Goal: Task Accomplishment & Management: Complete application form

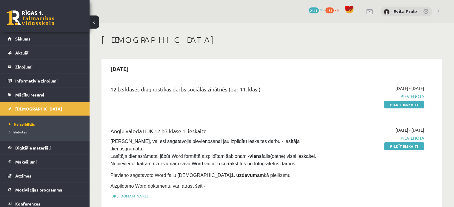
click at [379, 77] on div "[DATE] 12.b3 klases diagnostikas darbs sociālās zinātnēs (par 11. klasi) [DATE]…" at bounding box center [271, 188] width 340 height 258
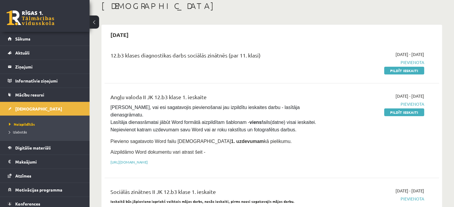
scroll to position [35, 0]
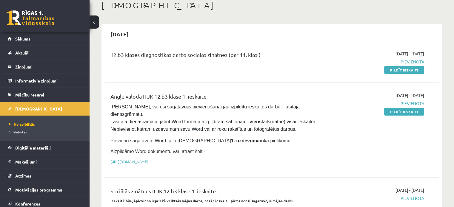
click at [21, 130] on span "Izlabotās" at bounding box center [18, 132] width 18 height 5
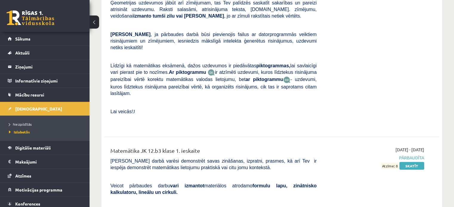
scroll to position [1522, 0]
click at [409, 162] on link "Skatīt" at bounding box center [411, 166] width 25 height 8
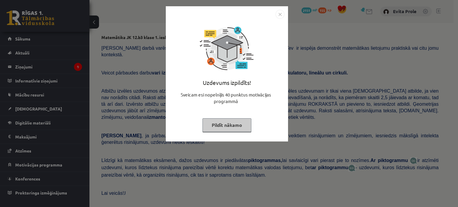
click at [237, 124] on button "Pildīt nākamo" at bounding box center [226, 125] width 49 height 14
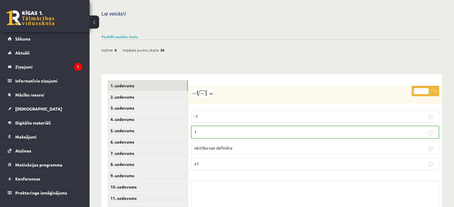
scroll to position [226, 0]
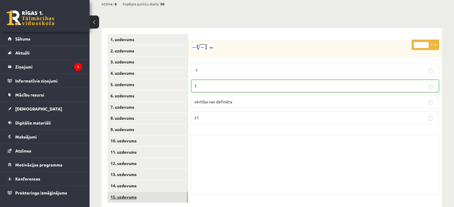
click at [123, 192] on link "15. uzdevums" at bounding box center [147, 197] width 80 height 11
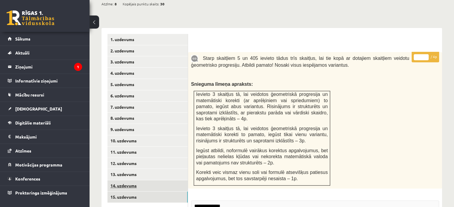
click at [127, 180] on link "14. uzdevums" at bounding box center [147, 185] width 80 height 11
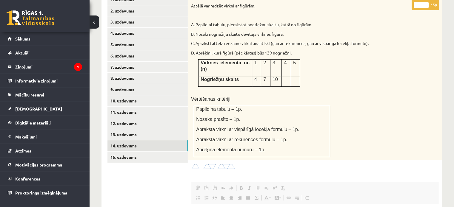
scroll to position [265, 0]
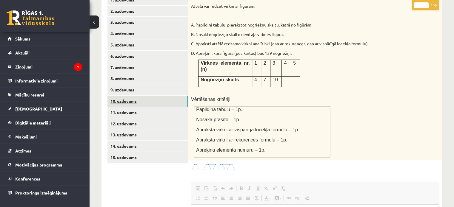
click at [138, 96] on link "10. uzdevums" at bounding box center [147, 101] width 80 height 11
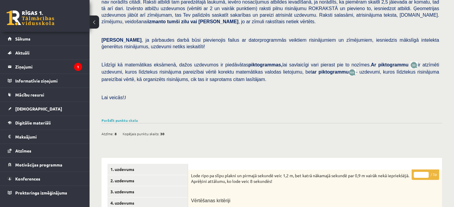
scroll to position [95, 0]
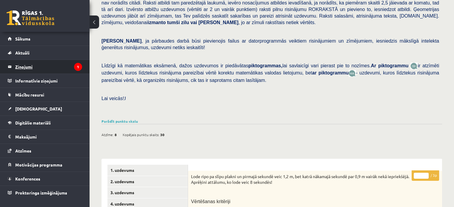
click at [59, 71] on legend "Ziņojumi 1" at bounding box center [48, 67] width 67 height 14
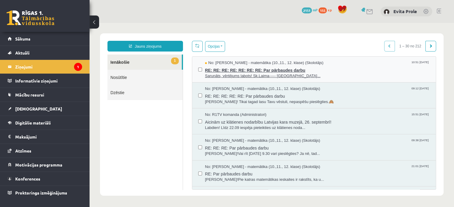
click at [252, 70] on span "RE: RE: RE: RE: RE: RE: RE: Par pārbaudes darbu" at bounding box center [317, 69] width 225 height 7
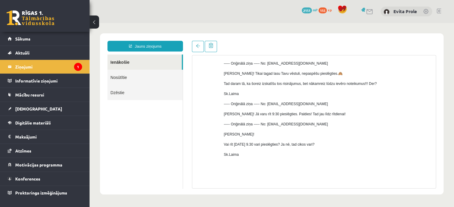
scroll to position [112, 0]
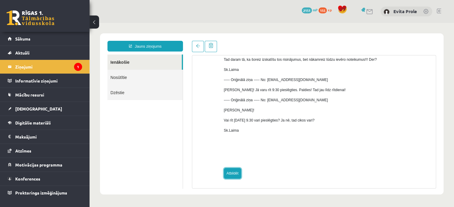
click at [231, 176] on link "Atbildēt" at bounding box center [232, 173] width 17 height 11
type input "**********"
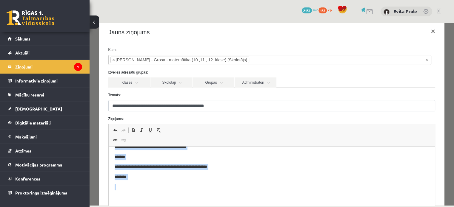
scroll to position [80, 0]
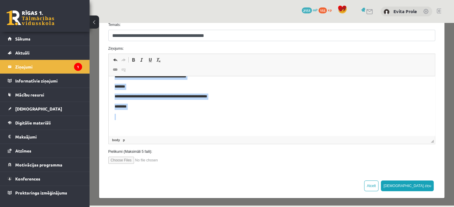
drag, startPoint x: 112, startPoint y: 78, endPoint x: 211, endPoint y: 200, distance: 157.6
click at [192, 136] on html "**********" at bounding box center [271, 36] width 326 height 199
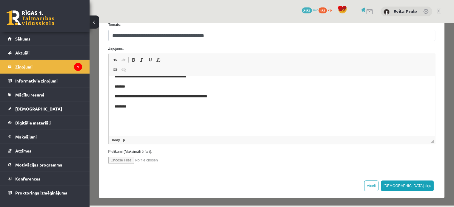
scroll to position [0, 0]
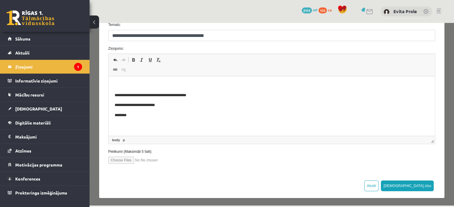
click at [202, 87] on p "Bagātinātā teksta redaktors, wiswyg-editor-47024841273260-1758096175-872" at bounding box center [271, 85] width 314 height 6
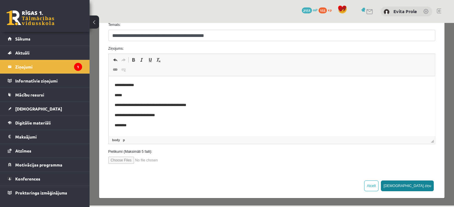
click at [421, 190] on button "Sūtīt ziņu" at bounding box center [407, 186] width 53 height 11
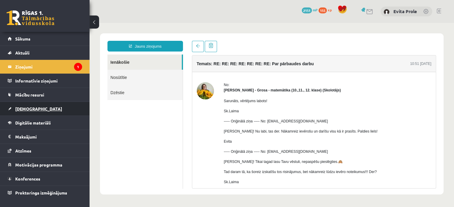
click at [25, 107] on span "[DEMOGRAPHIC_DATA]" at bounding box center [38, 108] width 47 height 5
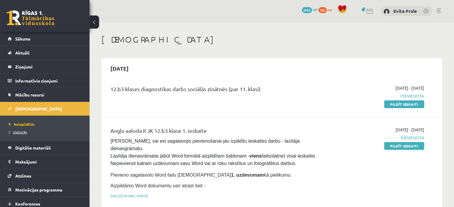
click at [25, 130] on span "Izlabotās" at bounding box center [18, 132] width 18 height 5
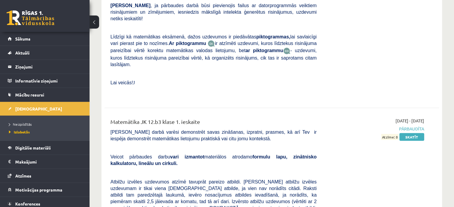
scroll to position [1542, 0]
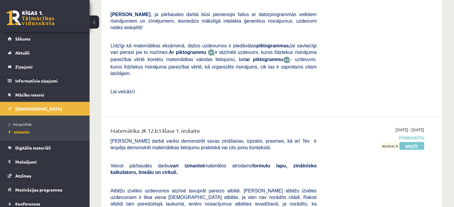
click at [415, 142] on link "Skatīt" at bounding box center [411, 146] width 25 height 8
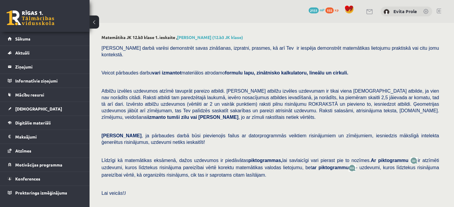
scroll to position [222, 0]
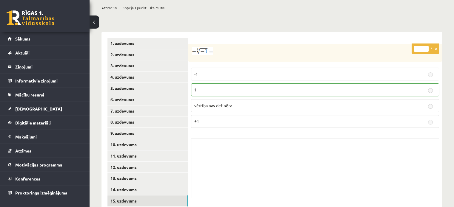
click at [134, 196] on link "15. uzdevums" at bounding box center [147, 201] width 80 height 11
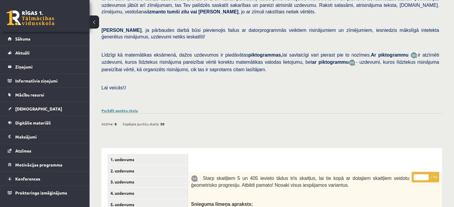
scroll to position [0, 0]
click at [127, 108] on link "Parādīt punktu skalu" at bounding box center [119, 110] width 36 height 5
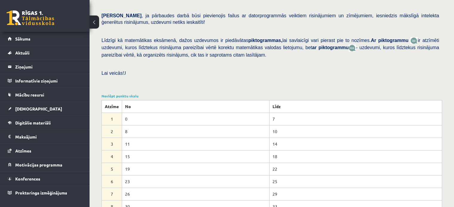
scroll to position [120, 0]
click at [24, 39] on span "Sākums" at bounding box center [22, 38] width 15 height 5
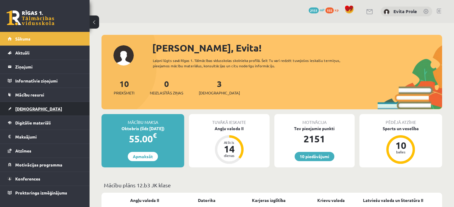
click at [17, 109] on span "[DEMOGRAPHIC_DATA]" at bounding box center [38, 108] width 47 height 5
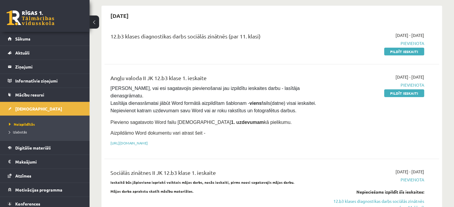
scroll to position [47, 0]
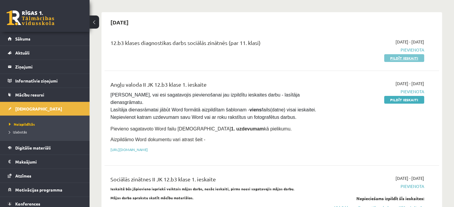
click at [395, 57] on link "Pildīt ieskaiti" at bounding box center [404, 58] width 40 height 8
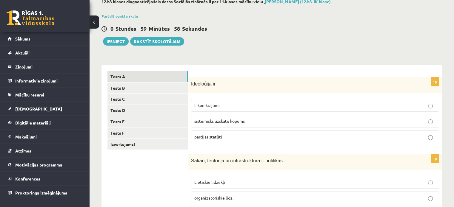
scroll to position [36, 0]
click at [239, 124] on label "sistēmisks uzskatu kopums" at bounding box center [315, 121] width 248 height 13
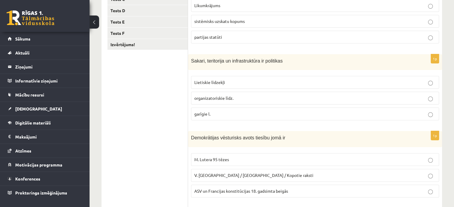
scroll to position [136, 0]
click at [224, 82] on p "Lietiskie līdzekļi" at bounding box center [314, 82] width 241 height 6
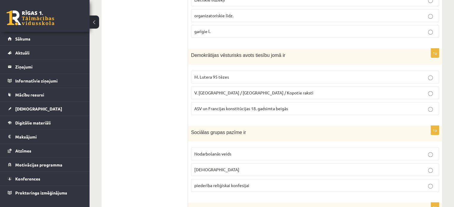
scroll to position [219, 0]
click at [235, 93] on p "V. [GEOGRAPHIC_DATA] / [GEOGRAPHIC_DATA] / Kopotie raksti" at bounding box center [314, 92] width 241 height 6
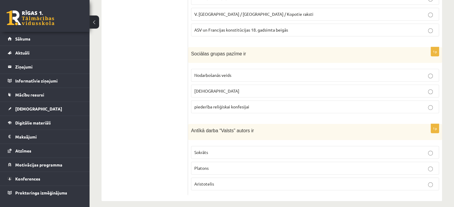
scroll to position [301, 0]
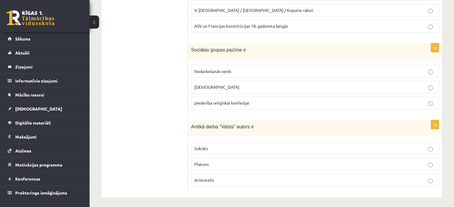
click at [248, 82] on label "[DEMOGRAPHIC_DATA]" at bounding box center [315, 87] width 248 height 13
click at [217, 167] on label "Platons" at bounding box center [315, 164] width 248 height 13
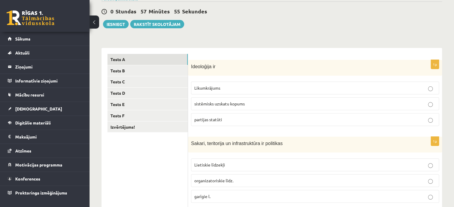
scroll to position [0, 0]
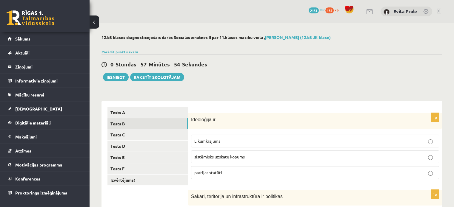
click at [144, 126] on link "Tests B" at bounding box center [147, 123] width 80 height 11
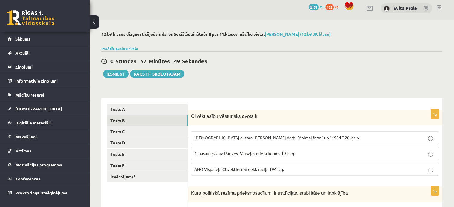
scroll to position [4, 0]
click at [242, 165] on label "ANO Vispārējā Cilvēktiesību deklarācija 1948. g." at bounding box center [315, 169] width 248 height 13
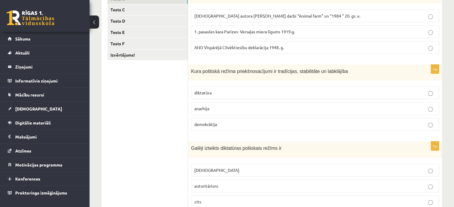
scroll to position [126, 0]
click at [218, 124] on p "demokrātija" at bounding box center [314, 124] width 241 height 6
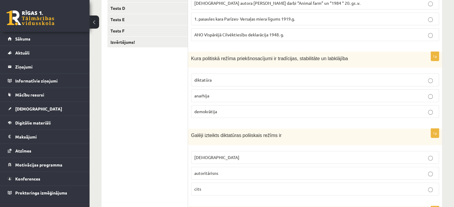
scroll to position [138, 0]
click at [221, 110] on p "demokrātija" at bounding box center [314, 111] width 241 height 6
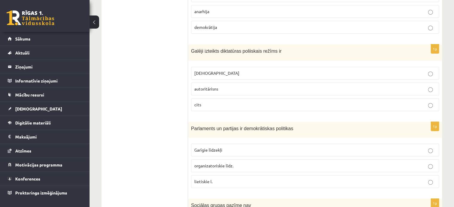
scroll to position [223, 0]
click at [230, 74] on p "totalitārisms" at bounding box center [314, 72] width 241 height 6
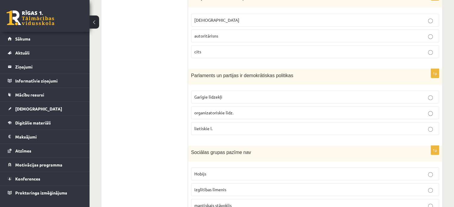
scroll to position [276, 0]
click at [224, 113] on p "organizatoriskie līdz." at bounding box center [314, 112] width 241 height 6
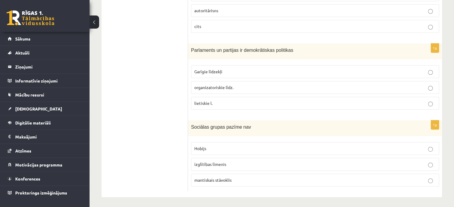
click at [233, 143] on label "Hobijs" at bounding box center [315, 148] width 248 height 13
click at [200, 174] on label "mantiskais stāvoklis" at bounding box center [315, 180] width 248 height 13
click at [225, 142] on label "Hobijs" at bounding box center [315, 148] width 248 height 13
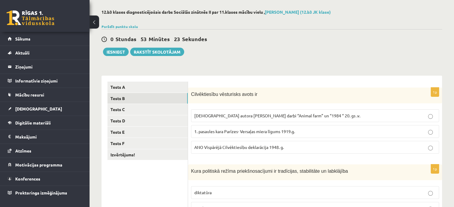
scroll to position [0, 0]
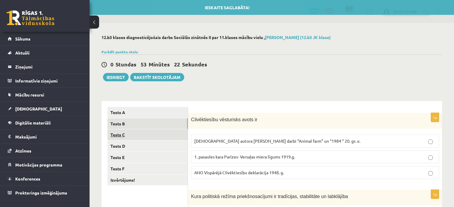
click at [149, 136] on link "Tests C" at bounding box center [147, 134] width 80 height 11
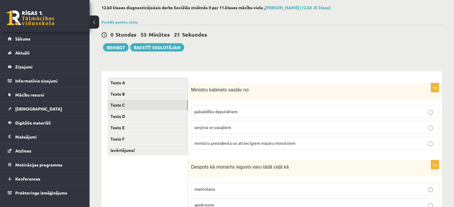
scroll to position [32, 0]
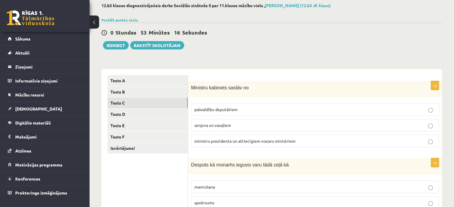
click at [248, 142] on span "ministru prezidenta un attiecīgiem nozaru ministriem" at bounding box center [244, 140] width 101 height 5
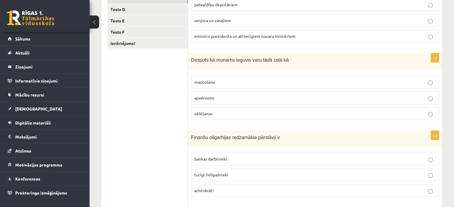
scroll to position [138, 0]
click at [225, 97] on p "apvērsums" at bounding box center [314, 97] width 241 height 6
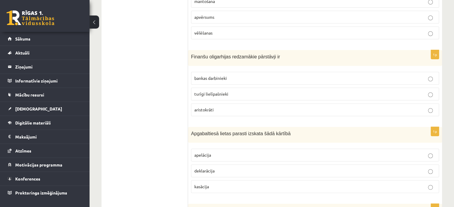
scroll to position [218, 0]
click at [234, 92] on p "turīgi lielīpašnieki" at bounding box center [314, 94] width 241 height 6
click at [250, 77] on p "bankas darbinieki" at bounding box center [314, 78] width 241 height 6
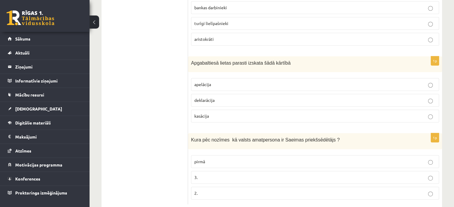
scroll to position [289, 0]
click at [230, 99] on p "deklarācija" at bounding box center [314, 99] width 241 height 6
click at [226, 83] on p "apelācija" at bounding box center [314, 84] width 241 height 6
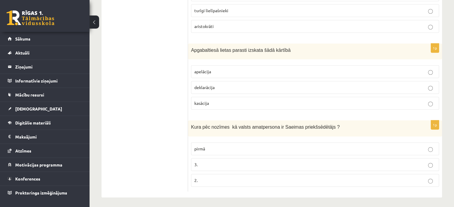
click at [279, 177] on p "2." at bounding box center [314, 180] width 241 height 6
click at [308, 143] on label "pirmā" at bounding box center [315, 149] width 248 height 13
click at [300, 180] on p "2." at bounding box center [314, 180] width 241 height 6
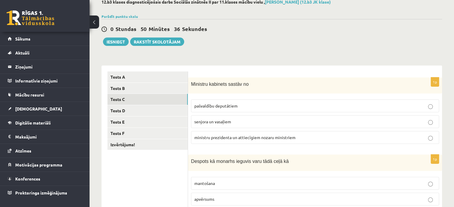
scroll to position [17, 0]
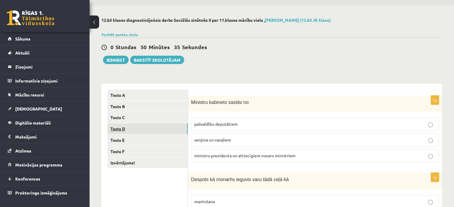
click at [167, 133] on link "Tests D" at bounding box center [147, 128] width 80 height 11
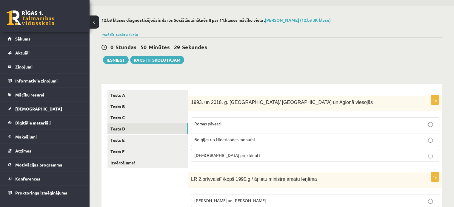
click at [239, 118] on label "Romas pāvesti" at bounding box center [315, 123] width 248 height 13
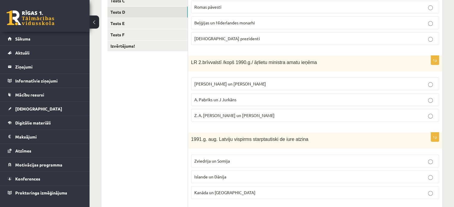
scroll to position [134, 0]
click at [219, 100] on span "A. Pabriks un J Jurkāns" at bounding box center [215, 99] width 42 height 5
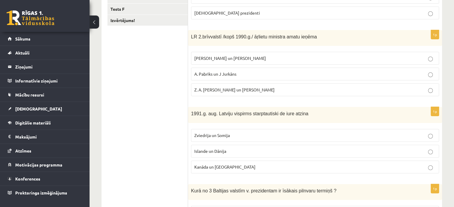
scroll to position [160, 0]
click at [216, 151] on span "Islande un Dānija" at bounding box center [210, 150] width 32 height 5
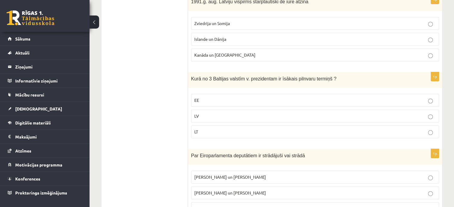
scroll to position [272, 0]
click at [228, 132] on p "LT" at bounding box center [314, 132] width 241 height 6
click at [236, 109] on label "LV" at bounding box center [315, 115] width 248 height 13
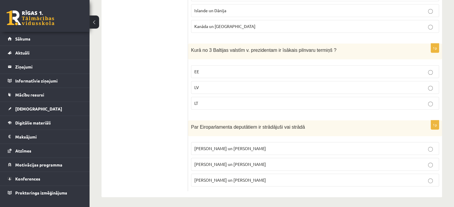
click at [249, 166] on p "I. Vaidere un N. Ušakovs" at bounding box center [314, 164] width 241 height 6
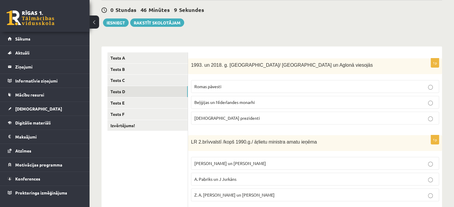
scroll to position [0, 0]
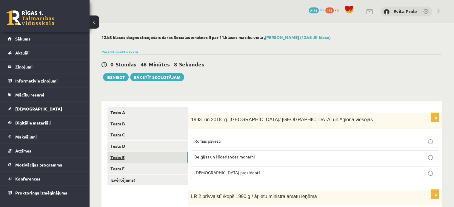
click at [140, 158] on link "Tests E" at bounding box center [147, 157] width 80 height 11
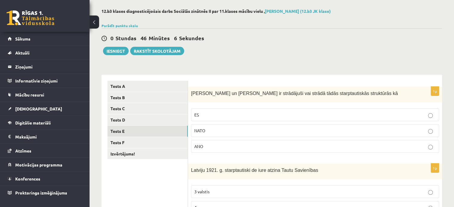
scroll to position [26, 0]
click at [234, 112] on p "ES" at bounding box center [314, 115] width 241 height 6
click at [215, 145] on p "ANO" at bounding box center [314, 146] width 241 height 6
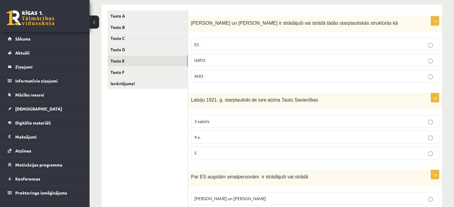
scroll to position [97, 0]
click at [247, 152] on p "5" at bounding box center [314, 152] width 241 height 6
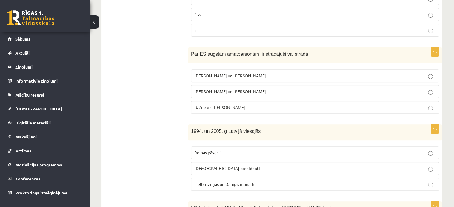
scroll to position [228, 0]
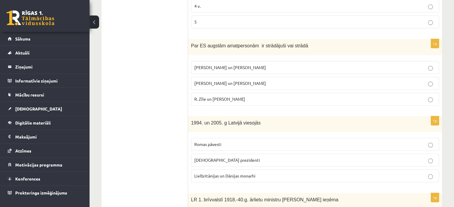
click at [247, 97] on p "R. Zīle un V.Dombrovskis" at bounding box center [314, 99] width 241 height 6
click at [253, 61] on label "M. Zālīte un Z. Liepiņš" at bounding box center [315, 67] width 248 height 13
click at [259, 101] on label "R. Zīle un V.Dombrovskis" at bounding box center [315, 99] width 248 height 13
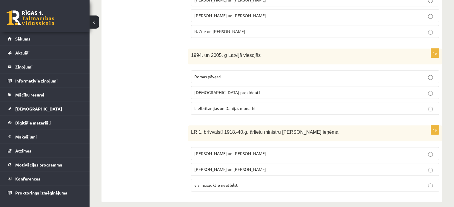
scroll to position [301, 0]
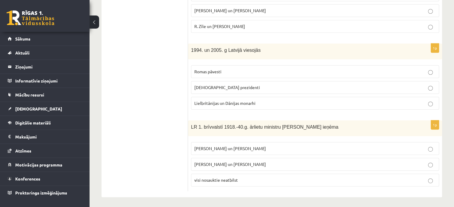
click at [219, 103] on span "Lielbritānijas un Dānijas monarhi" at bounding box center [224, 102] width 61 height 5
click at [233, 72] on p "Romas pāvesti" at bounding box center [314, 72] width 241 height 6
click at [231, 89] on p "ASV prezidenti" at bounding box center [314, 87] width 241 height 6
click at [241, 149] on span "Z. Meierovics un V. Munters" at bounding box center [230, 148] width 72 height 5
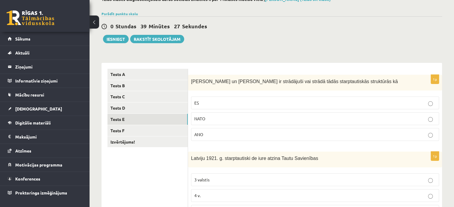
scroll to position [0, 0]
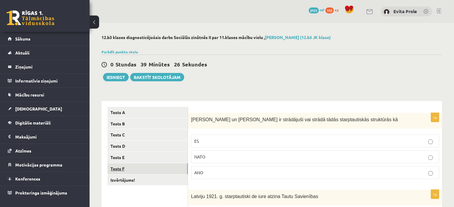
click at [122, 172] on link "Tests F" at bounding box center [147, 168] width 80 height 11
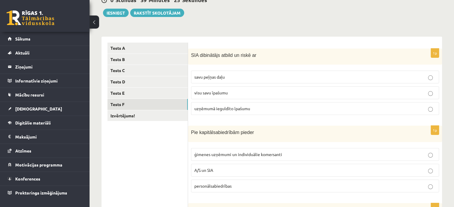
scroll to position [65, 0]
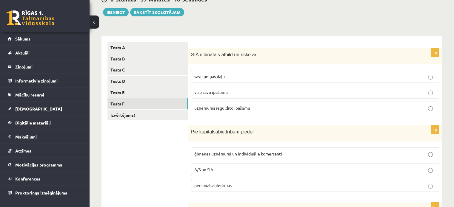
click at [223, 111] on label "uzņēmumā ieguldīto īpašumu" at bounding box center [315, 108] width 248 height 13
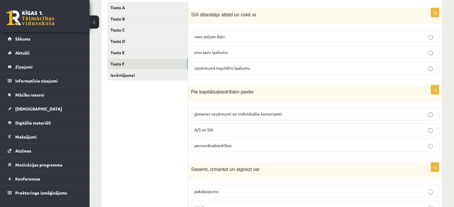
scroll to position [115, 0]
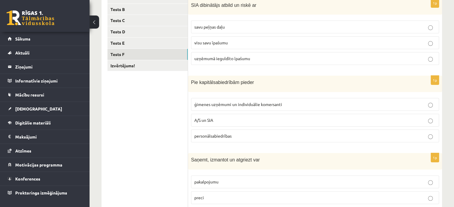
click at [239, 118] on p "A/S un SIA" at bounding box center [314, 120] width 241 height 6
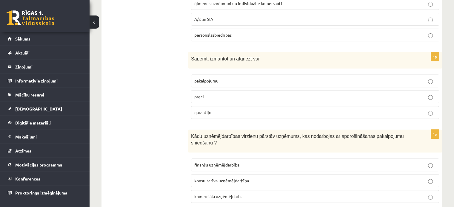
scroll to position [216, 0]
click at [219, 96] on p "preci" at bounding box center [314, 96] width 241 height 6
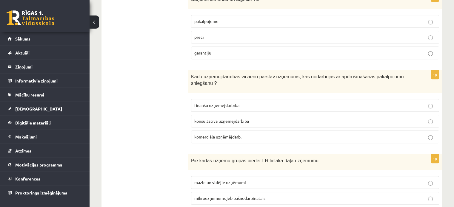
scroll to position [286, 0]
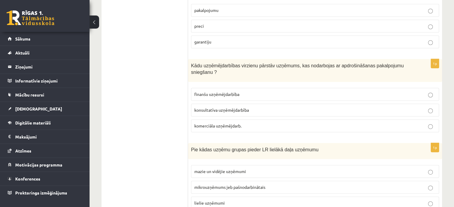
click at [227, 91] on p "finanšu uzņēmējdarbība" at bounding box center [314, 94] width 241 height 6
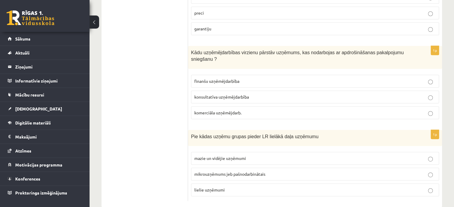
scroll to position [303, 0]
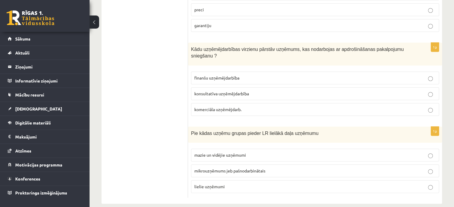
click at [234, 152] on span "mazie un vidējie uzņēmumi" at bounding box center [220, 154] width 52 height 5
click at [234, 168] on p "mikrouzņēmums jeb pašnodarbinātais" at bounding box center [314, 171] width 241 height 6
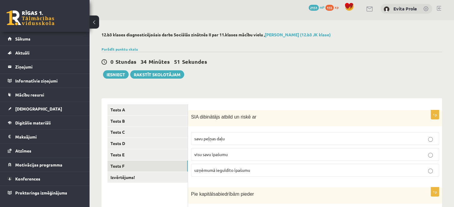
scroll to position [0, 0]
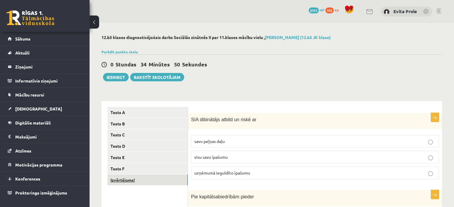
click at [144, 177] on link "Izvērtējums!" at bounding box center [147, 180] width 80 height 11
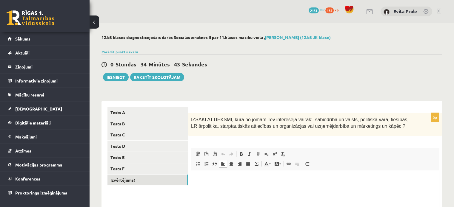
click at [238, 189] on html at bounding box center [314, 180] width 247 height 18
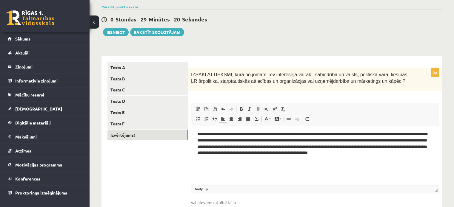
scroll to position [46, 0]
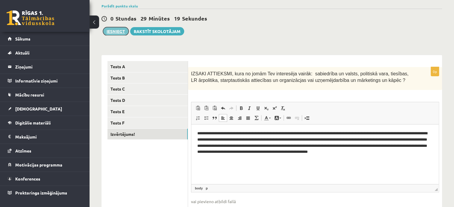
click at [123, 30] on button "Iesniegt" at bounding box center [116, 31] width 26 height 8
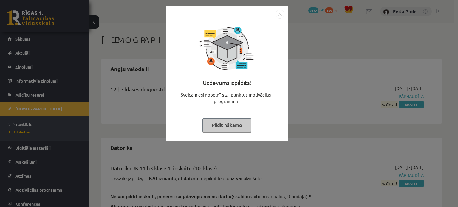
click at [228, 122] on button "Pildīt nākamo" at bounding box center [226, 125] width 49 height 14
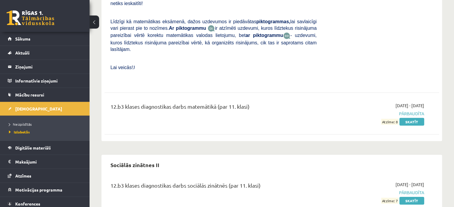
scroll to position [1803, 0]
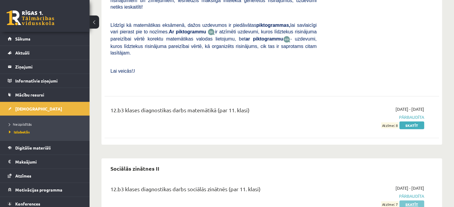
click at [408, 201] on link "Skatīt" at bounding box center [411, 205] width 25 height 8
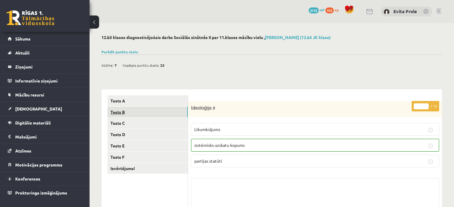
click at [151, 110] on link "Tests B" at bounding box center [147, 112] width 80 height 11
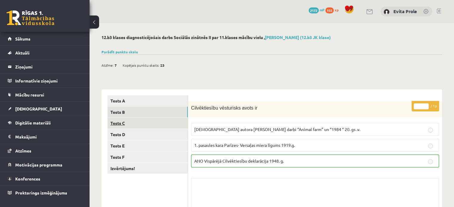
click at [138, 124] on link "Tests C" at bounding box center [147, 123] width 80 height 11
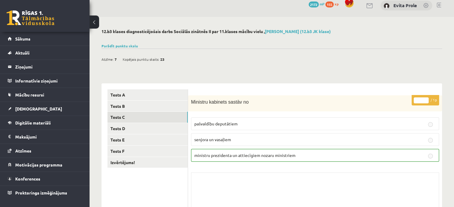
scroll to position [7, 0]
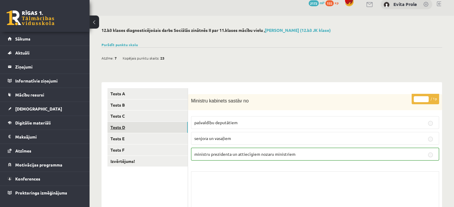
click at [177, 125] on link "Tests D" at bounding box center [147, 127] width 80 height 11
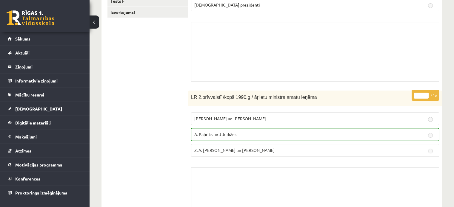
scroll to position [84, 0]
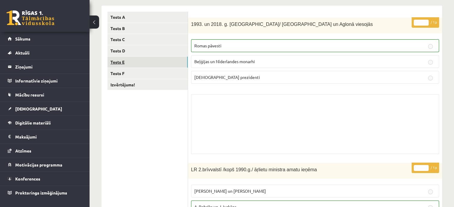
click at [156, 62] on link "Tests E" at bounding box center [147, 62] width 80 height 11
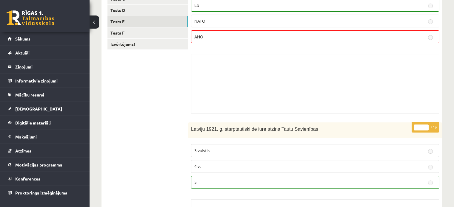
scroll to position [52, 0]
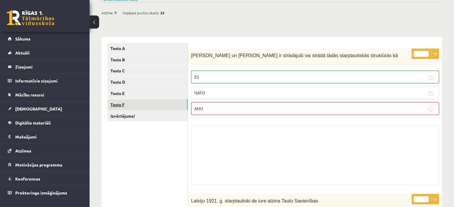
click at [134, 104] on link "Tests F" at bounding box center [147, 104] width 80 height 11
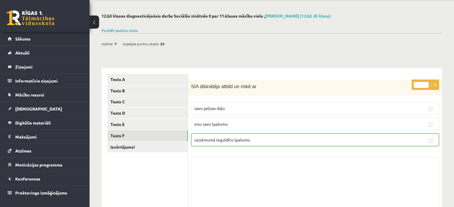
scroll to position [0, 0]
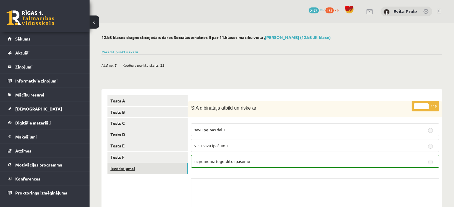
click at [129, 168] on link "Izvērtējums!" at bounding box center [147, 168] width 80 height 11
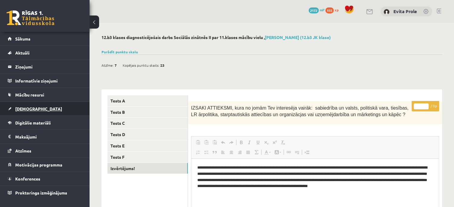
click at [31, 109] on span "[DEMOGRAPHIC_DATA]" at bounding box center [38, 108] width 47 height 5
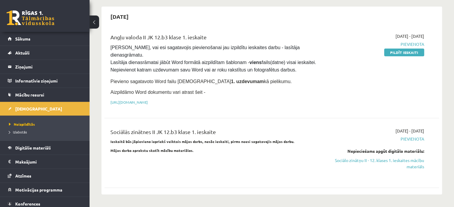
scroll to position [52, 0]
click at [358, 157] on link "Sociālo zinātņu II - 12. klases 1. ieskaites mācību materiāls" at bounding box center [374, 163] width 98 height 13
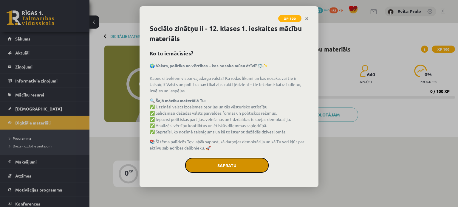
click at [217, 161] on button "Sapratu" at bounding box center [226, 165] width 83 height 15
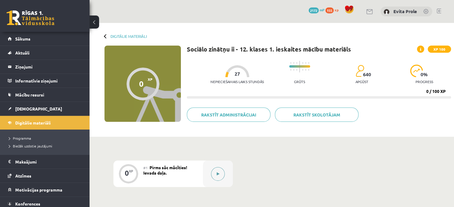
click at [218, 174] on icon at bounding box center [218, 174] width 3 height 4
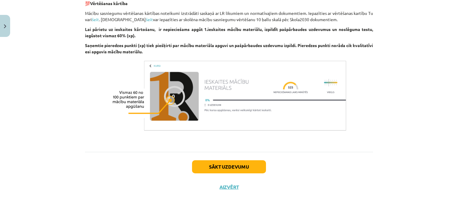
scroll to position [391, 0]
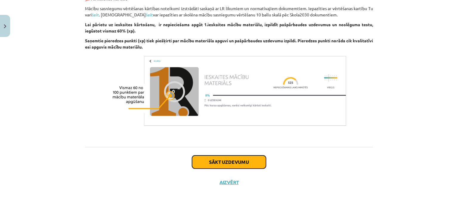
click at [235, 160] on button "Sākt uzdevumu" at bounding box center [229, 162] width 74 height 13
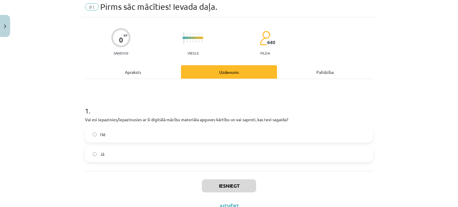
scroll to position [15, 0]
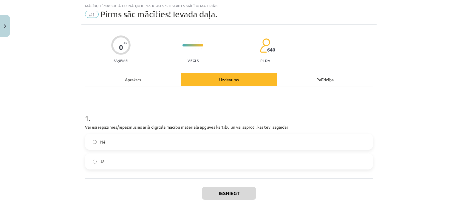
click at [186, 160] on label "Jā" at bounding box center [229, 161] width 287 height 15
click at [218, 188] on button "Iesniegt" at bounding box center [229, 193] width 54 height 13
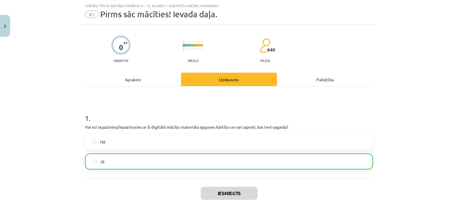
scroll to position [31, 0]
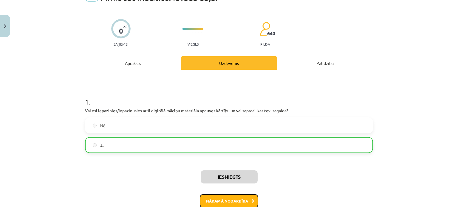
click at [246, 198] on button "Nākamā nodarbība" at bounding box center [229, 201] width 58 height 14
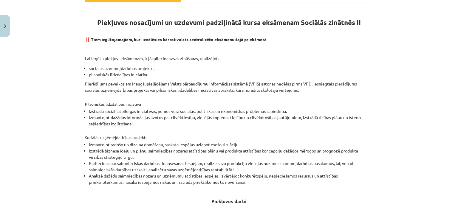
scroll to position [91, 0]
